Goal: Find specific page/section: Find specific page/section

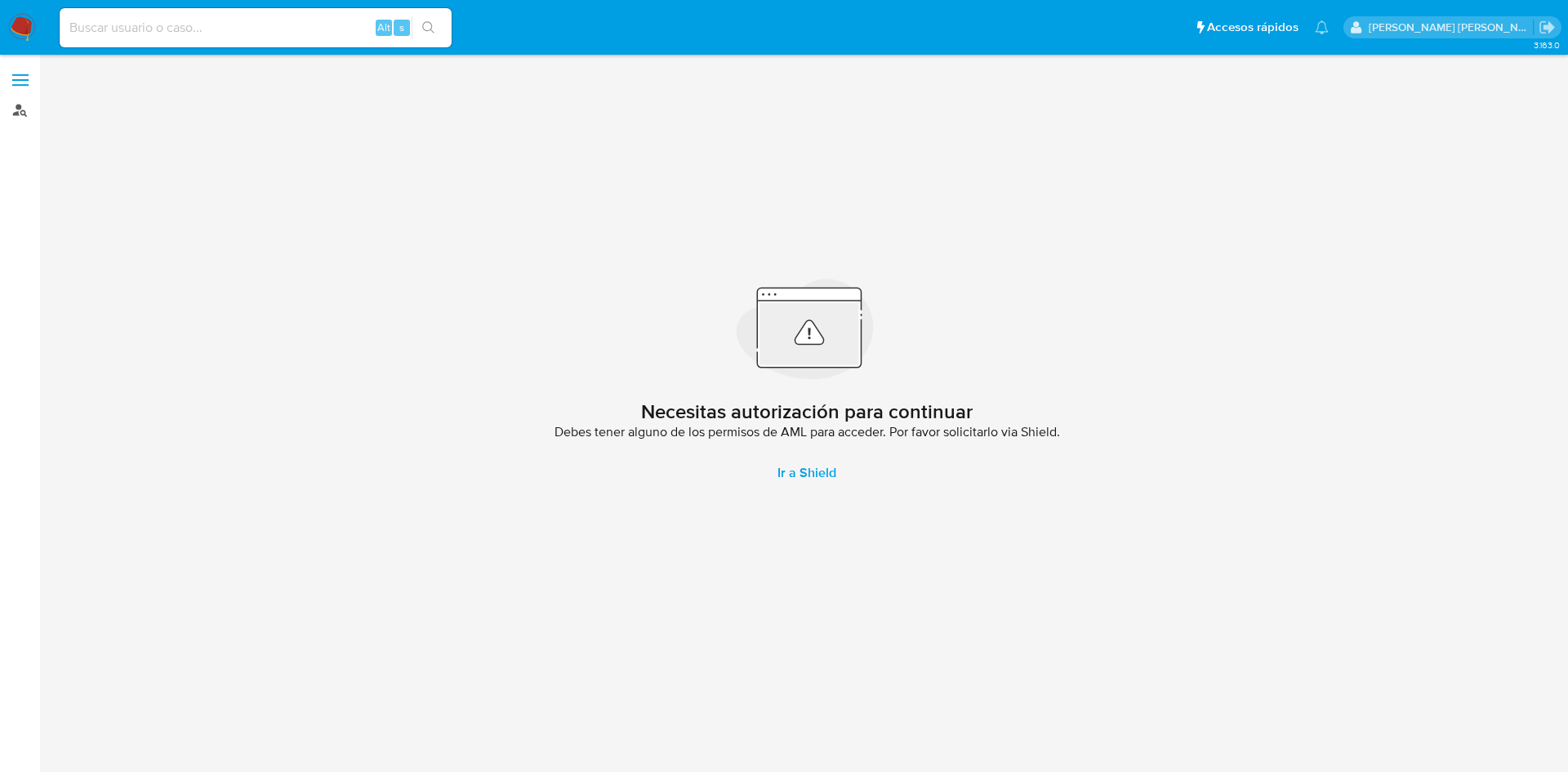
click at [23, 113] on link "Buscador de personas" at bounding box center [97, 109] width 194 height 25
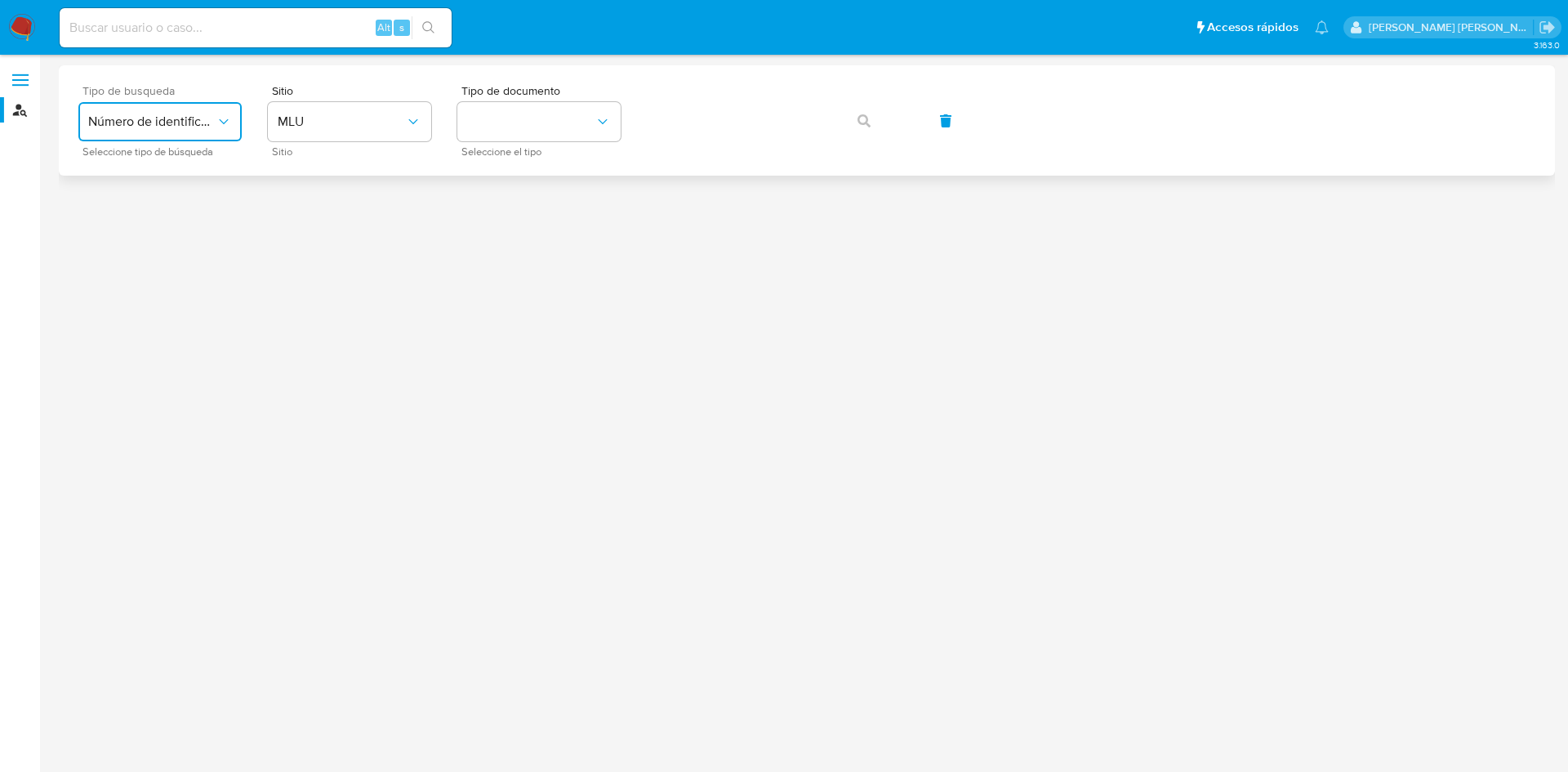
click at [149, 122] on span "Número de identificación" at bounding box center [152, 122] width 128 height 17
click at [146, 226] on div "User ID" at bounding box center [155, 221] width 134 height 39
click at [867, 122] on icon "button" at bounding box center [864, 121] width 13 height 13
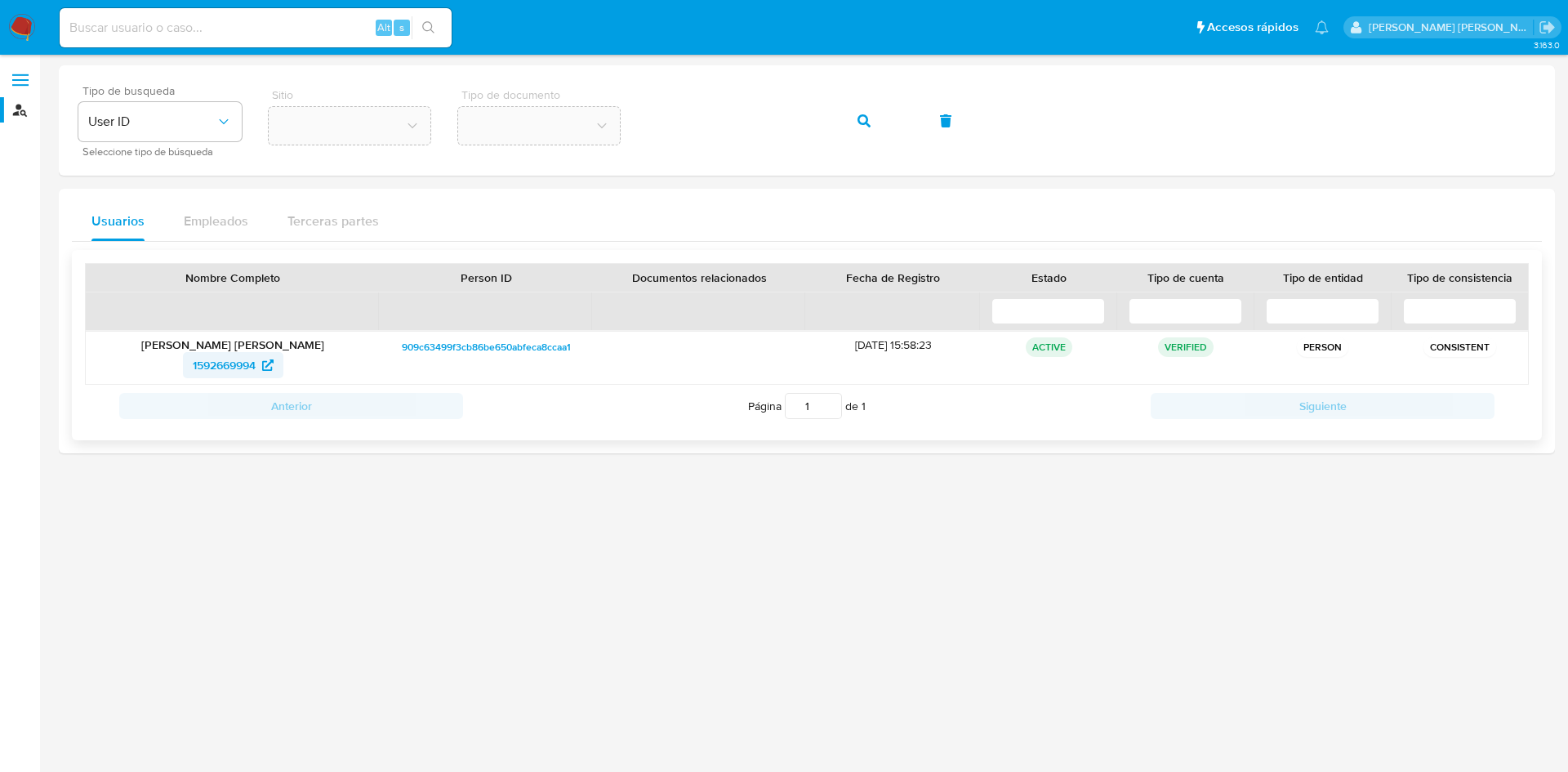
click at [231, 361] on span "1592669994" at bounding box center [224, 365] width 63 height 26
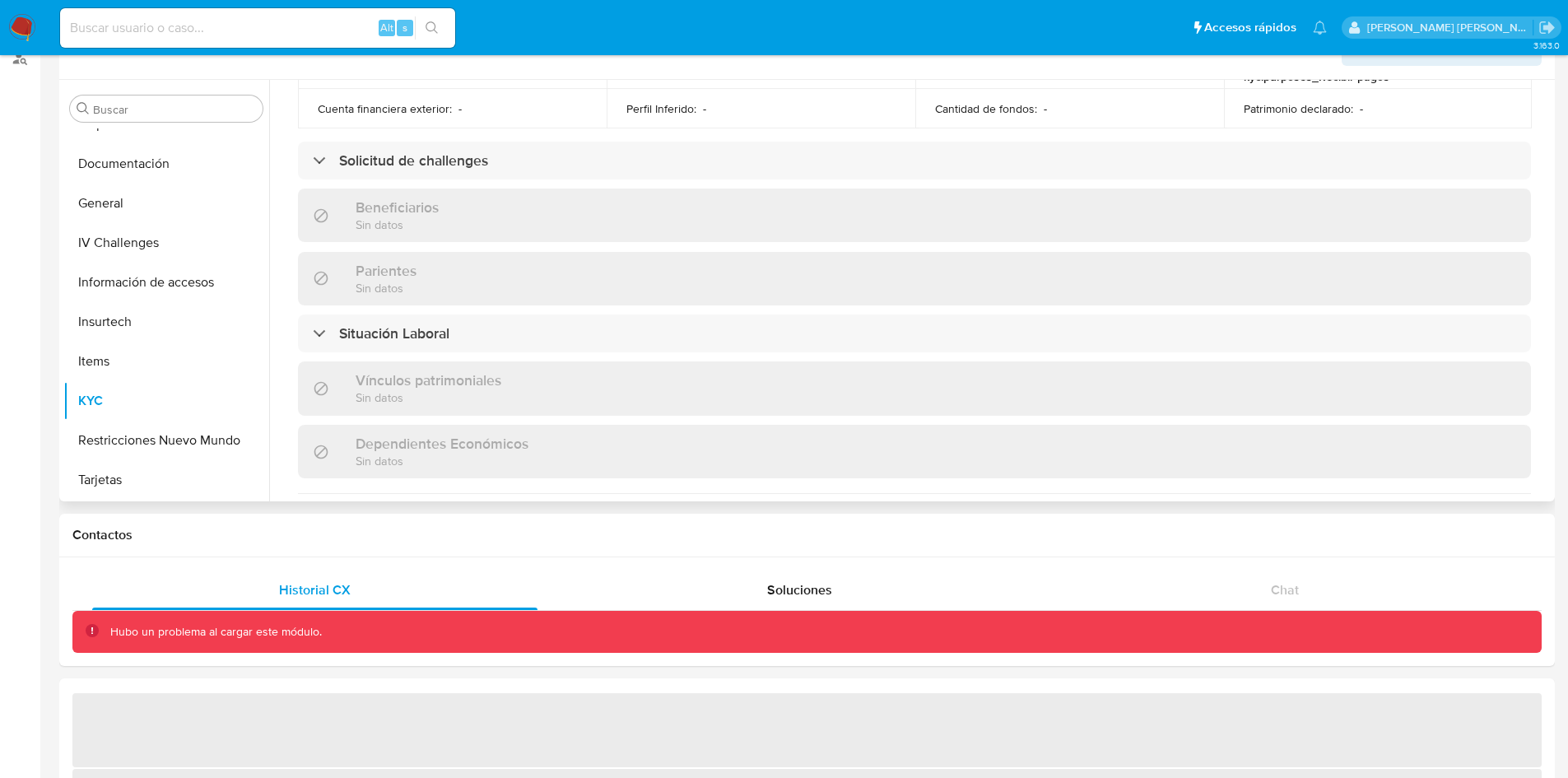
scroll to position [1003, 0]
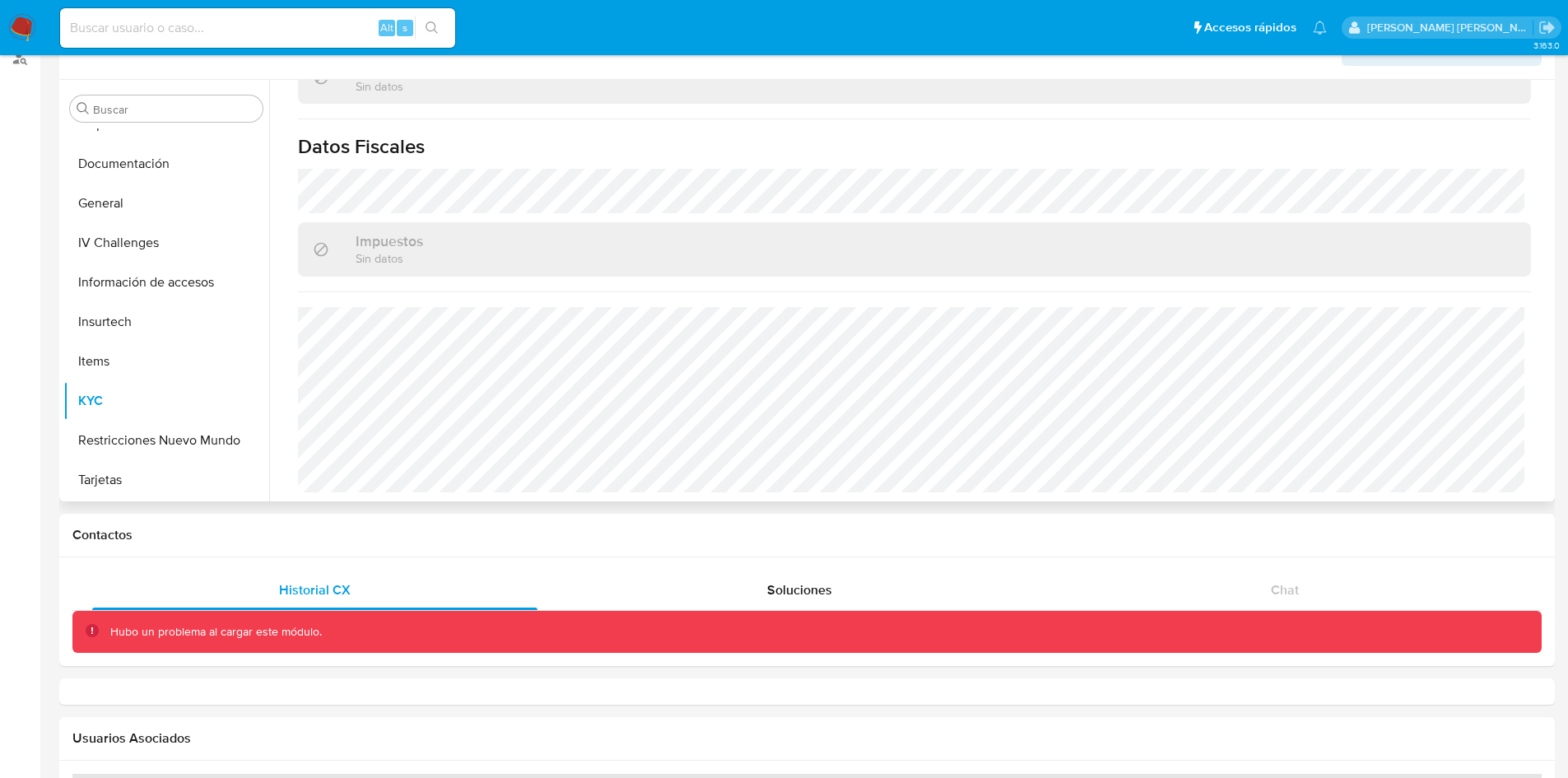
select select "10"
